Goal: Find specific page/section: Find specific page/section

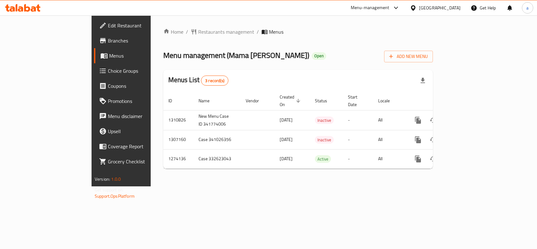
click at [198, 31] on span "Restaurants management" at bounding box center [226, 32] width 56 height 8
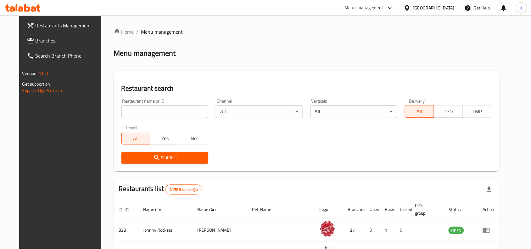
click at [154, 115] on input "search" at bounding box center [164, 111] width 87 height 13
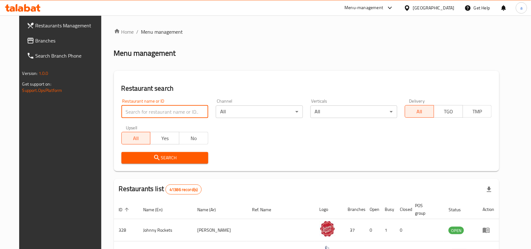
click at [29, 48] on link "Search Branch Phone" at bounding box center [65, 55] width 86 height 15
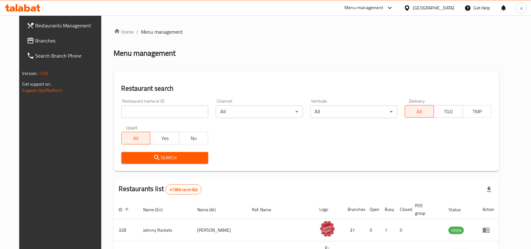
click at [36, 41] on span "Branches" at bounding box center [69, 41] width 67 height 8
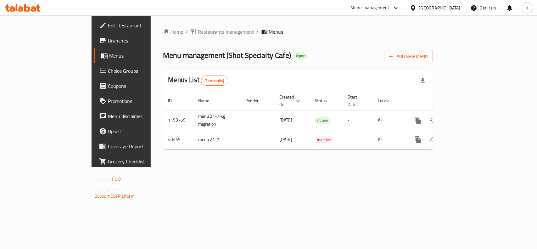
click at [198, 34] on span "Restaurants management" at bounding box center [226, 32] width 56 height 8
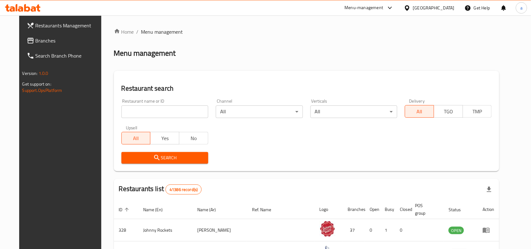
paste input "21116"
click at [164, 111] on input "21116" at bounding box center [164, 111] width 87 height 13
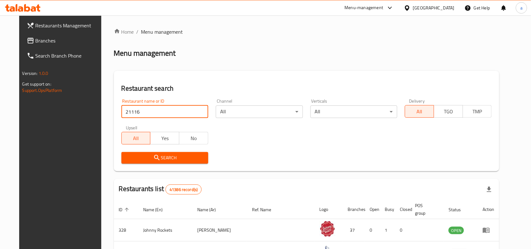
type input "21116"
click button "Search" at bounding box center [164, 158] width 87 height 12
